Goal: Communication & Community: Share content

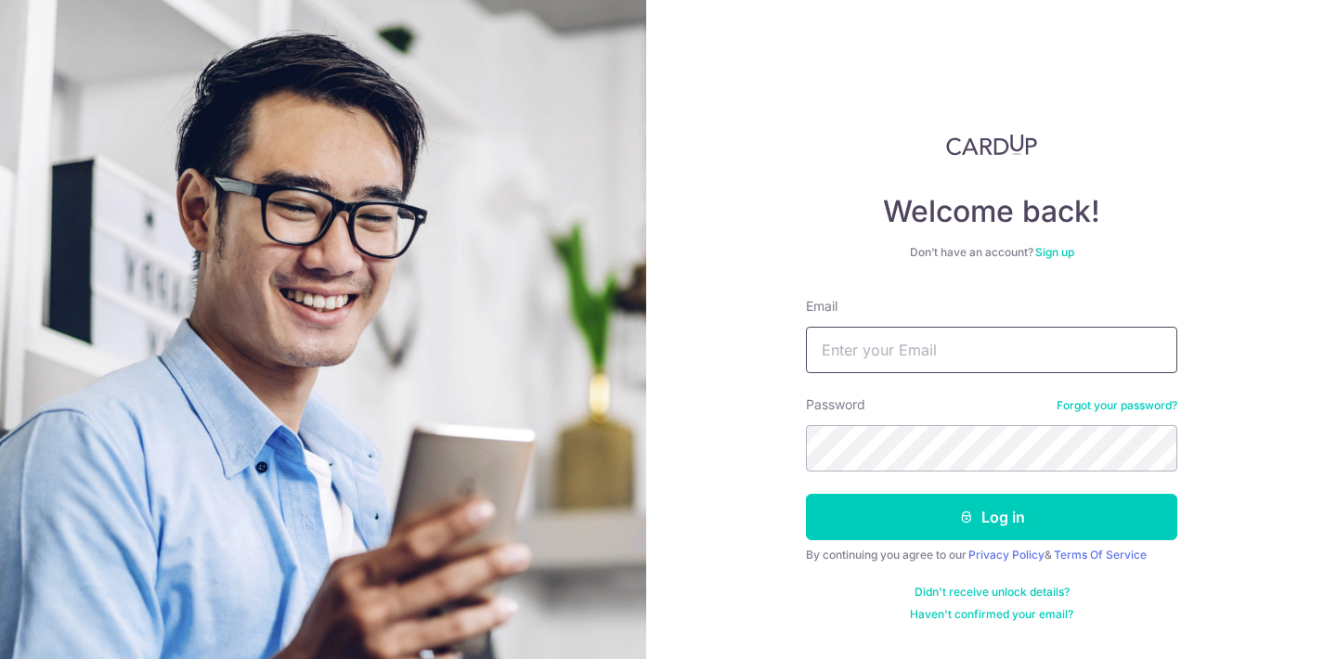
type input "[EMAIL_ADDRESS][DOMAIN_NAME]"
click at [991, 517] on button "Log in" at bounding box center [991, 517] width 371 height 46
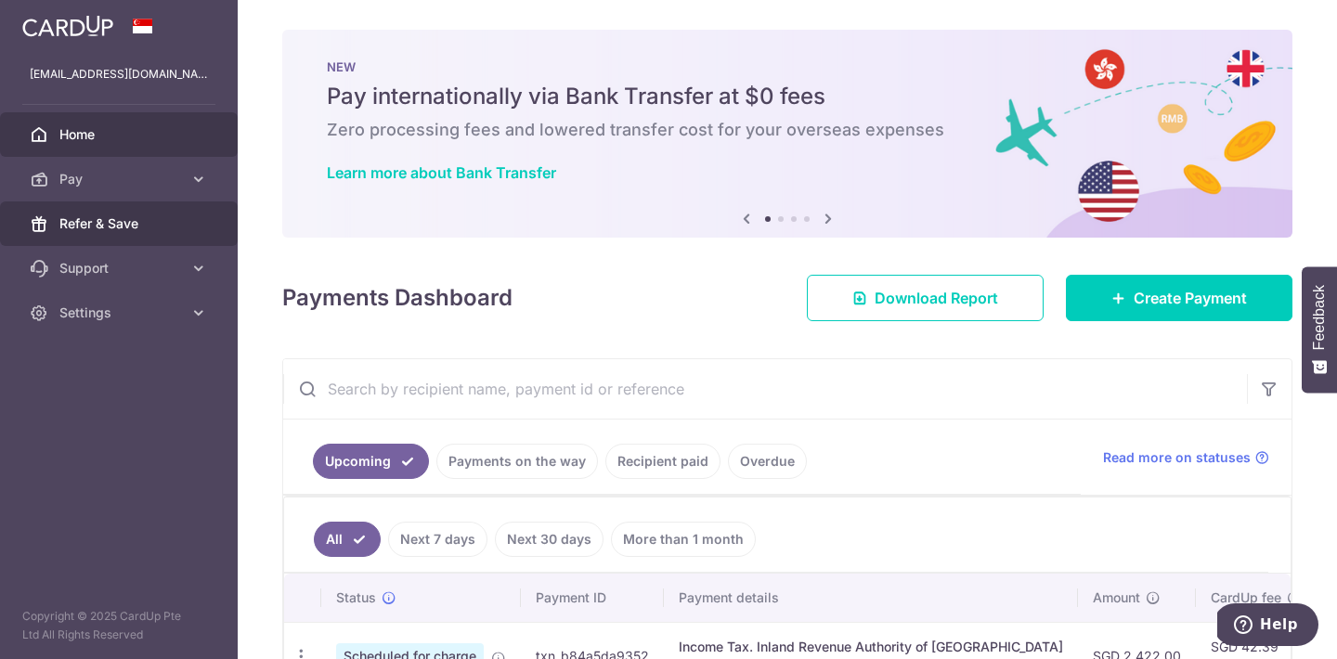
click at [87, 223] on span "Refer & Save" at bounding box center [120, 223] width 123 height 19
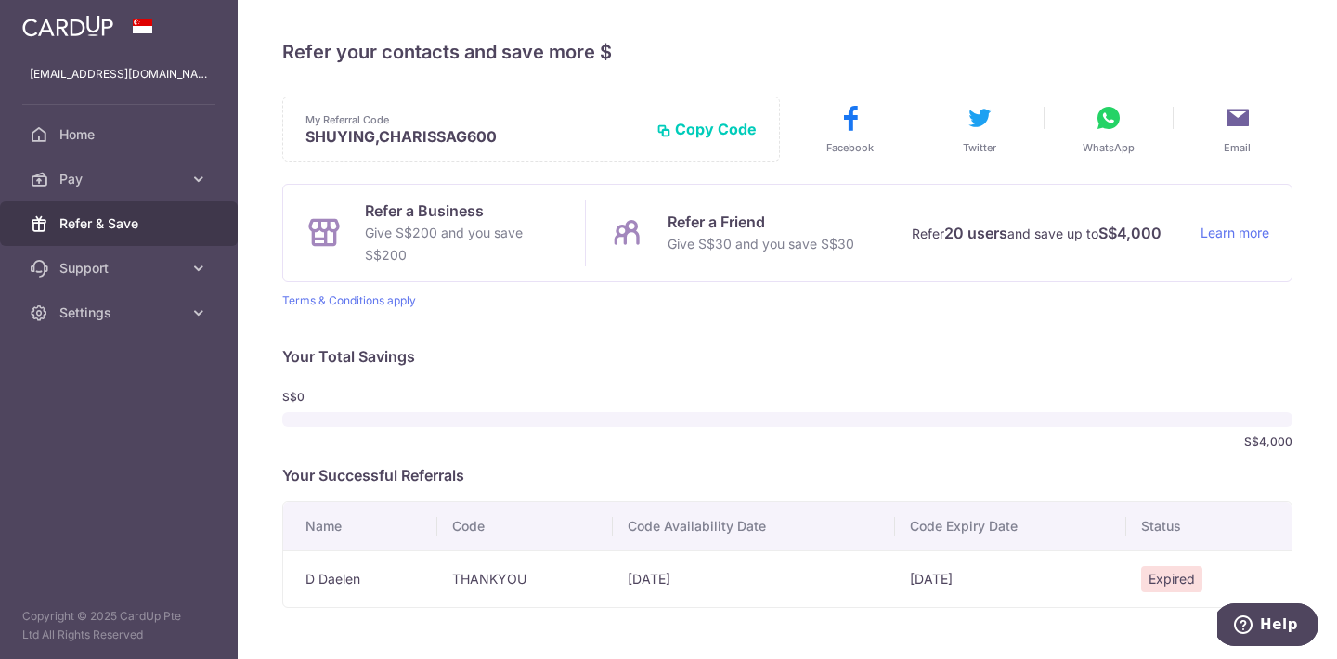
click at [1236, 129] on icon at bounding box center [1237, 118] width 30 height 30
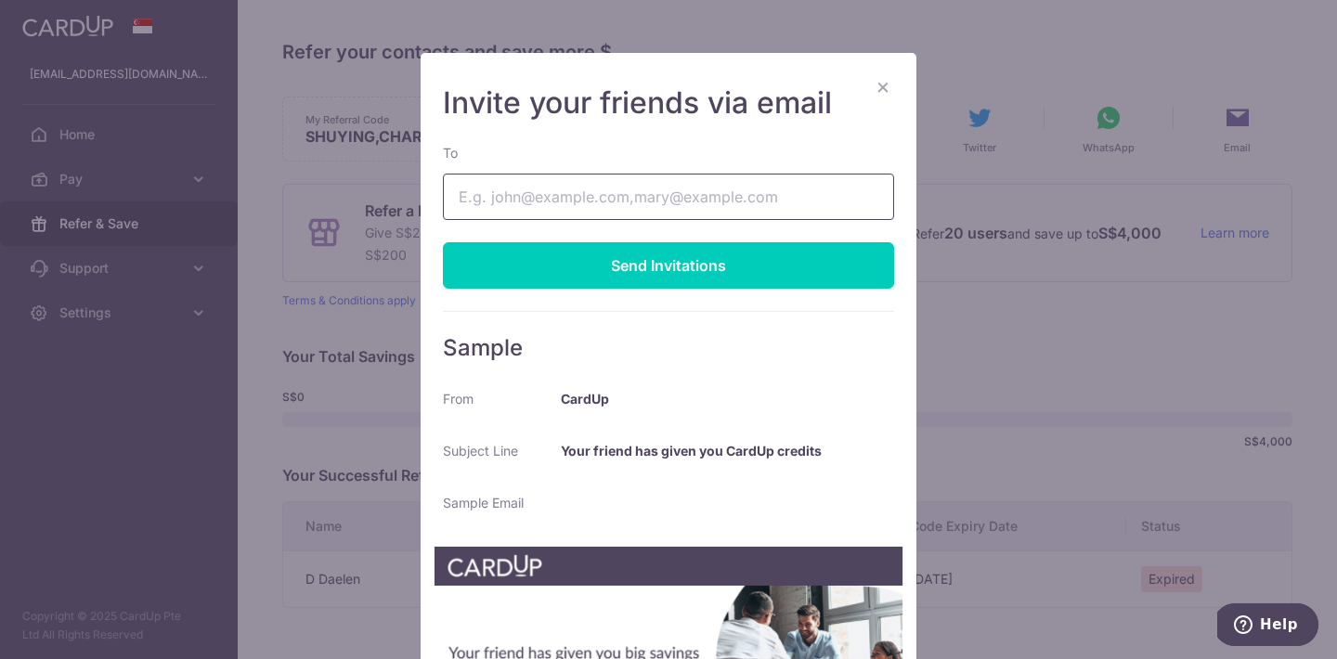
click at [773, 195] on input "To" at bounding box center [668, 197] width 451 height 46
type input "[EMAIL_ADDRESS][DOMAIN_NAME]"
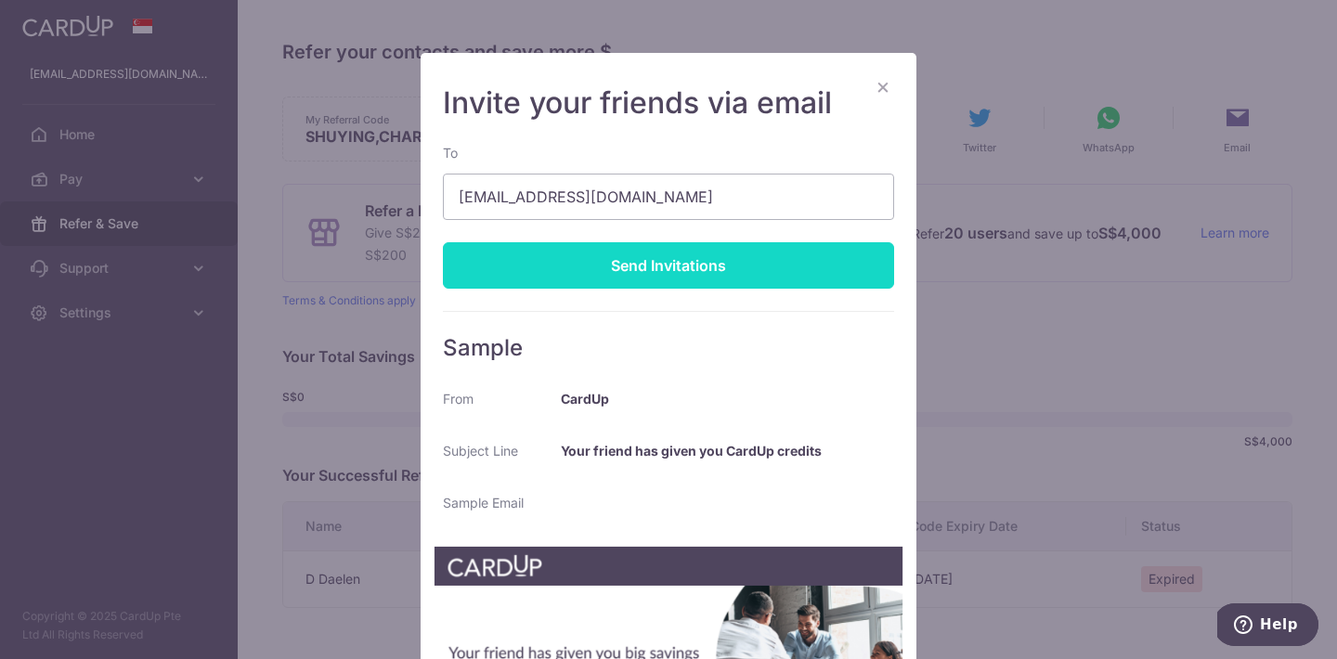
click at [743, 268] on div "Send Invitations" at bounding box center [668, 265] width 451 height 46
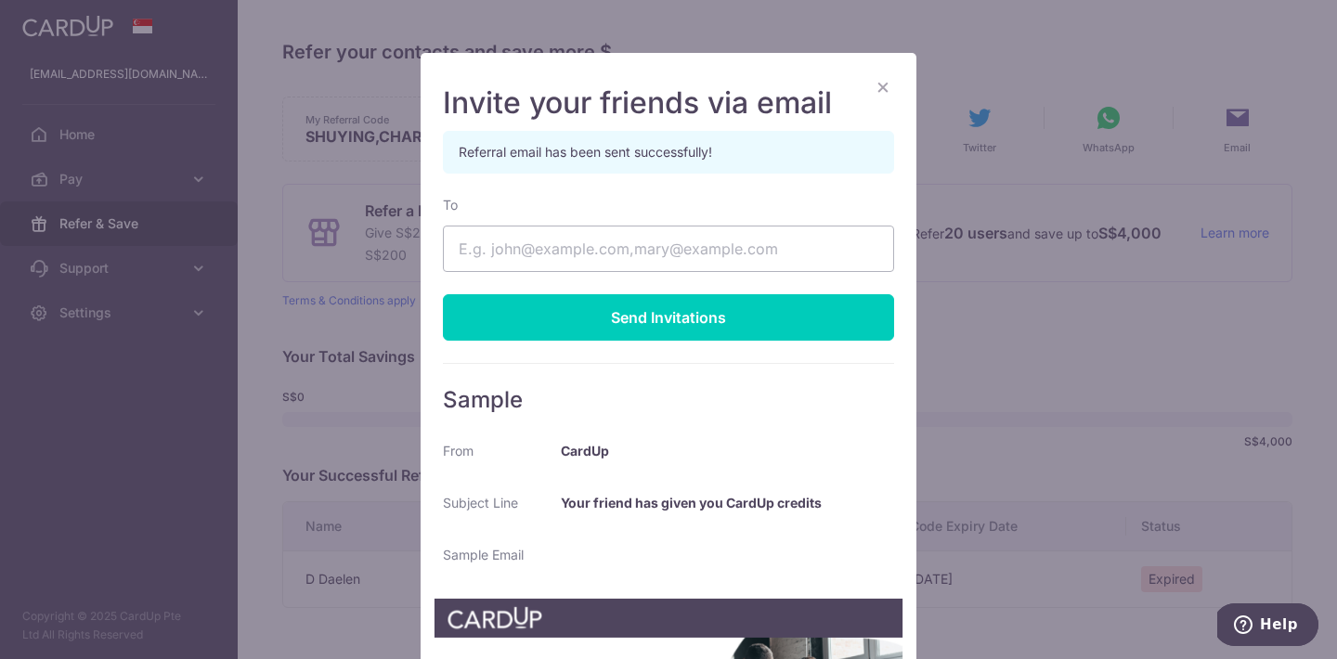
click at [876, 89] on button "×" at bounding box center [883, 86] width 22 height 22
